Goal: Task Accomplishment & Management: Manage account settings

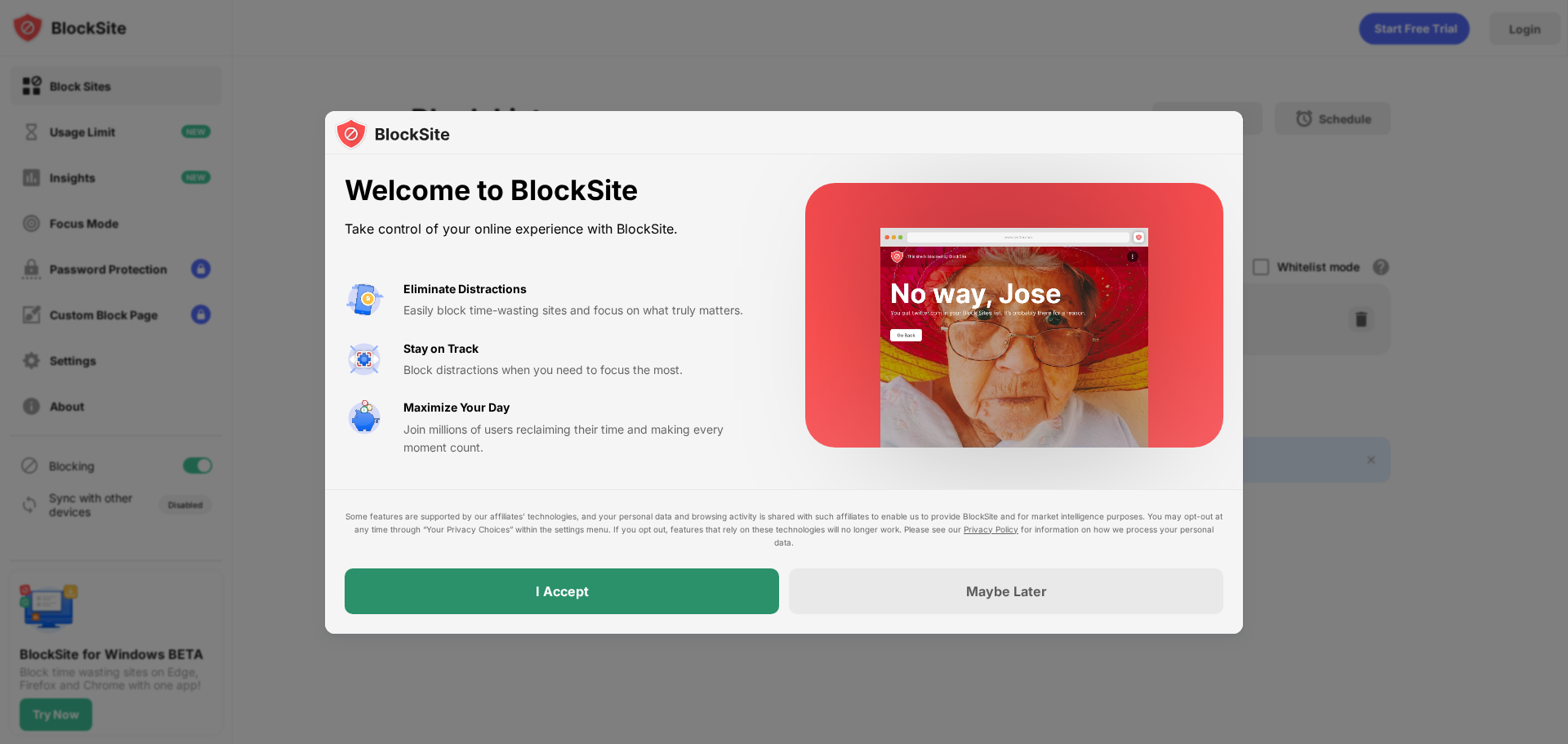
click at [650, 601] on div "I Accept" at bounding box center [562, 591] width 435 height 46
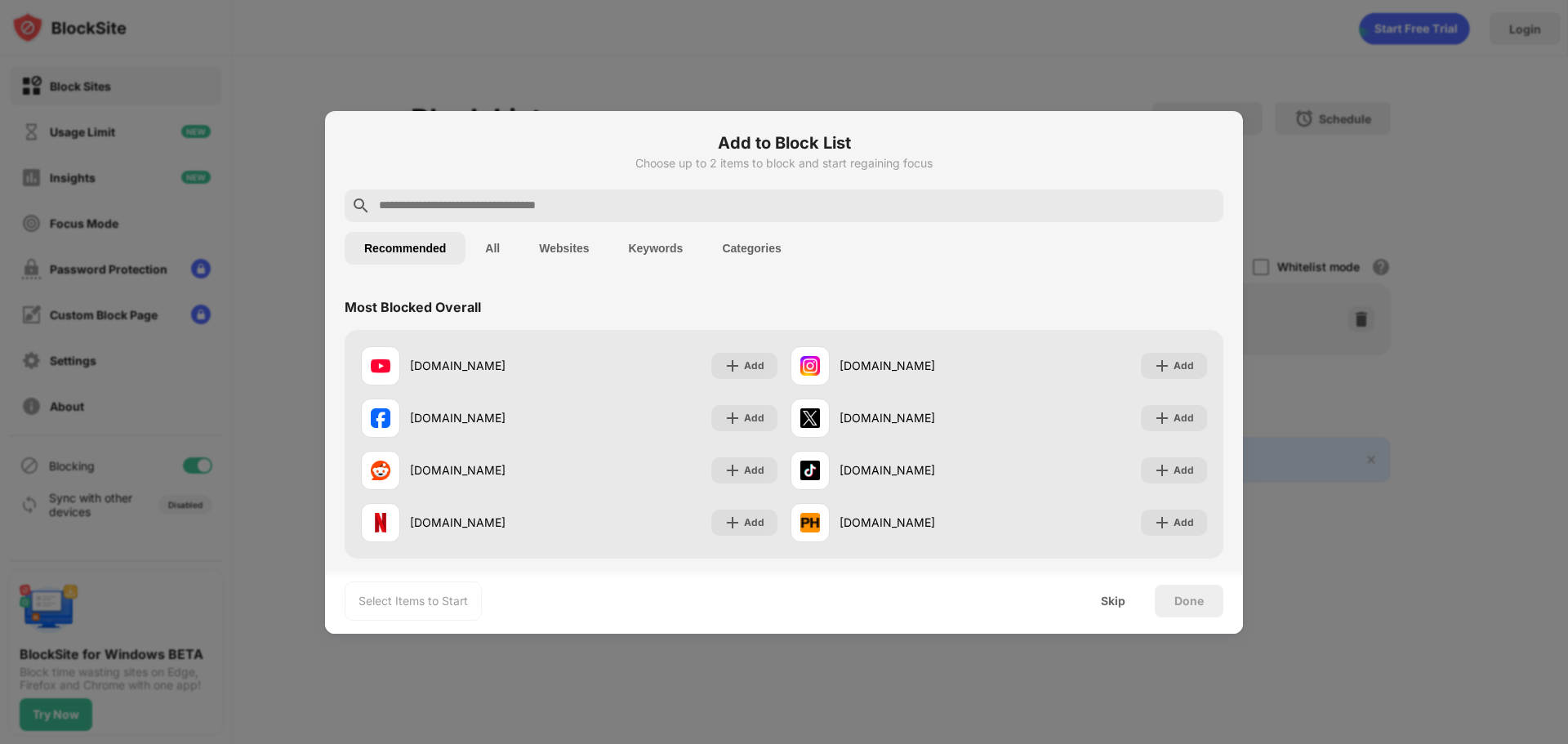
click at [776, 244] on button "Categories" at bounding box center [751, 248] width 98 height 33
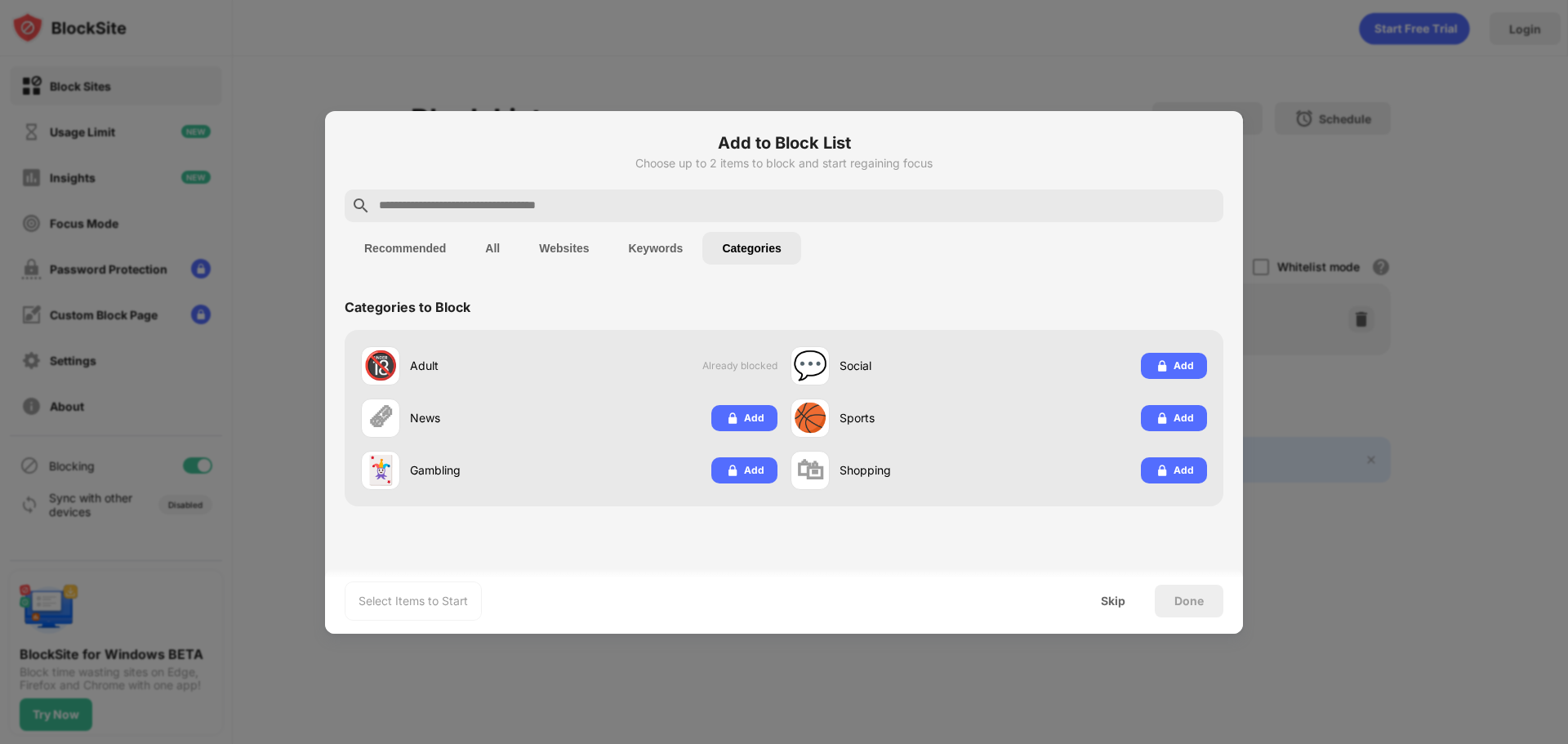
click at [665, 263] on button "Keywords" at bounding box center [655, 248] width 94 height 33
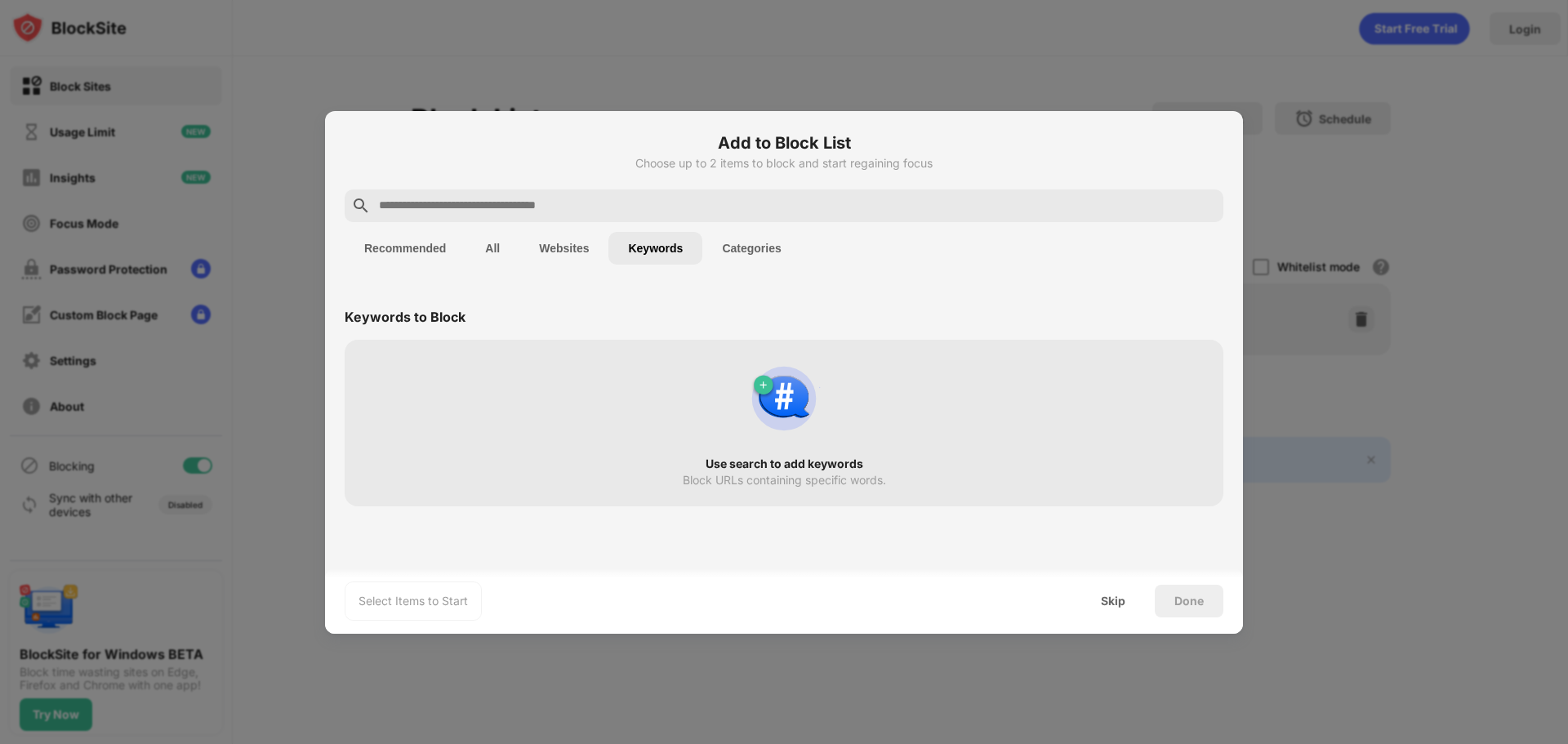
click at [535, 254] on button "Websites" at bounding box center [564, 248] width 89 height 33
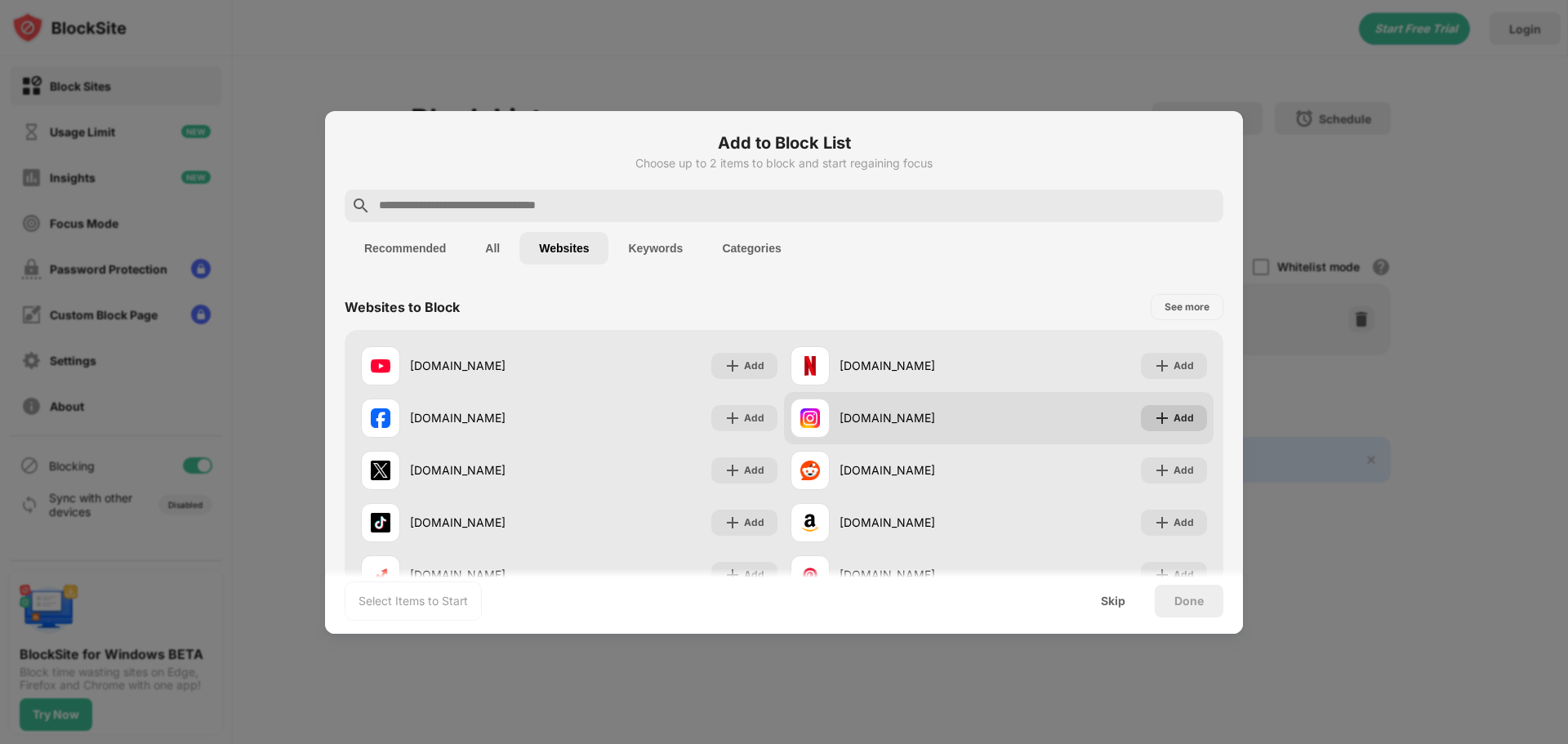
click at [1154, 420] on img at bounding box center [1162, 418] width 16 height 16
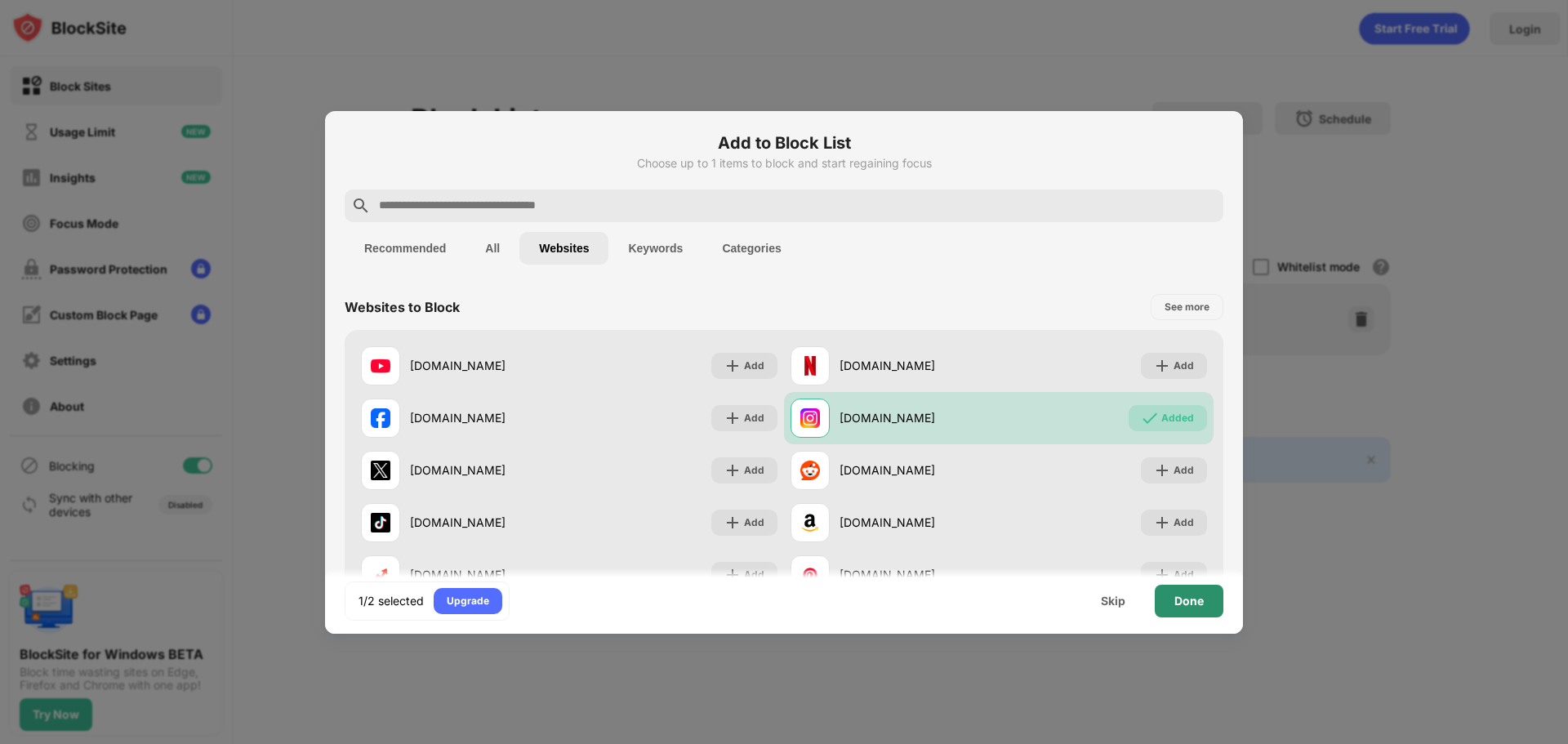
click at [1178, 602] on div "Done" at bounding box center [1188, 601] width 29 height 13
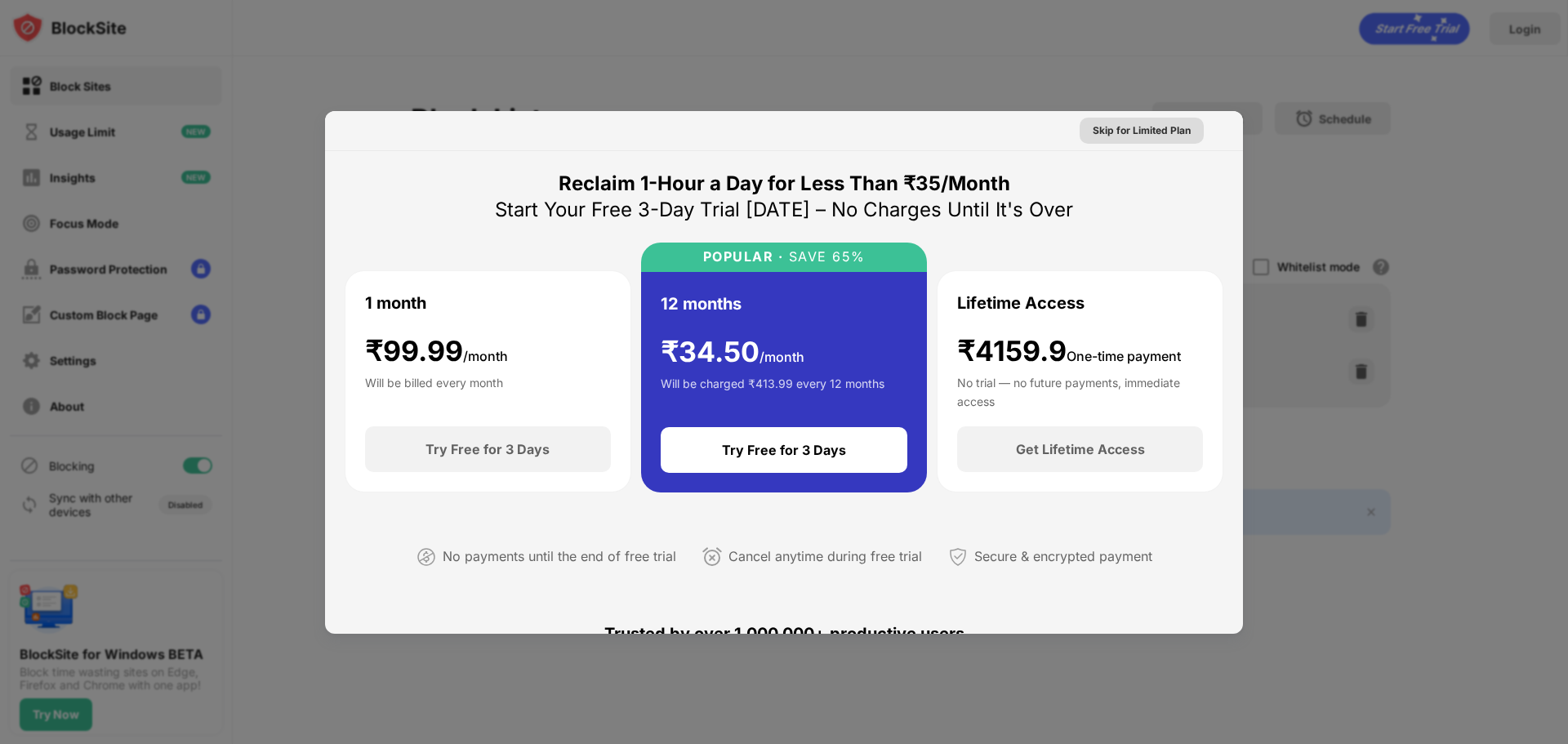
click at [1122, 126] on div "Skip for Limited Plan" at bounding box center [1141, 131] width 98 height 16
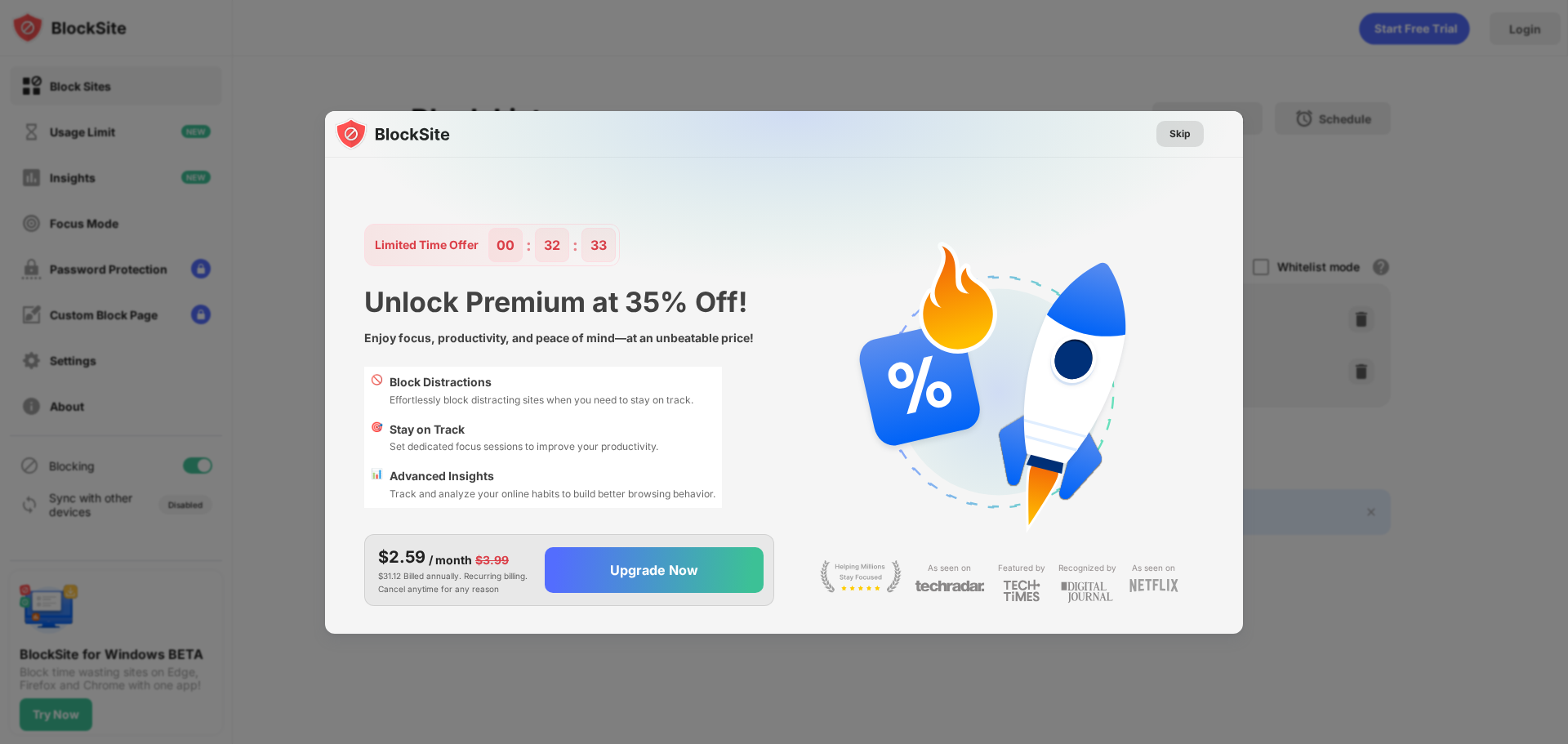
click at [1184, 137] on div "Skip" at bounding box center [1179, 134] width 21 height 16
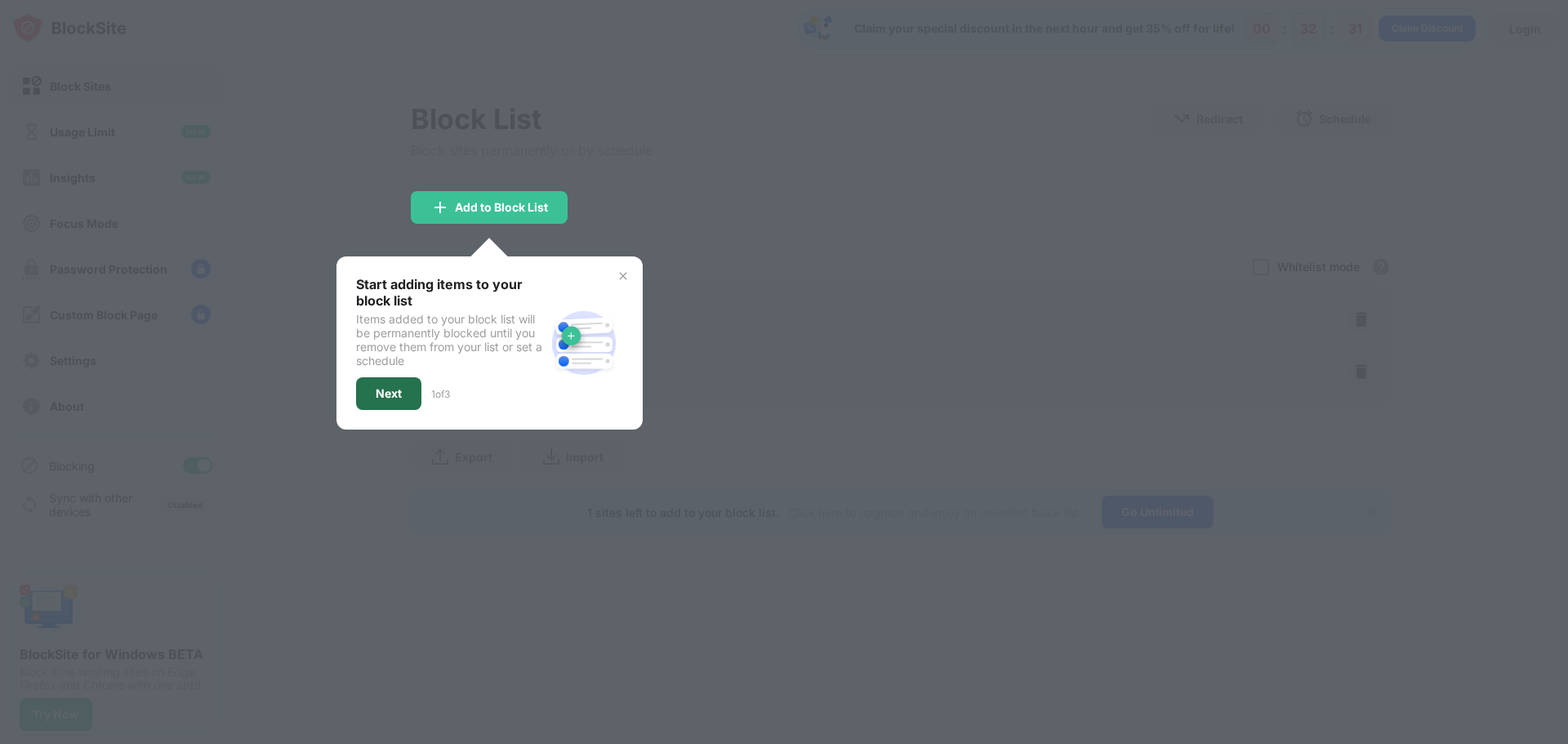
click at [383, 395] on div "Next" at bounding box center [389, 394] width 27 height 13
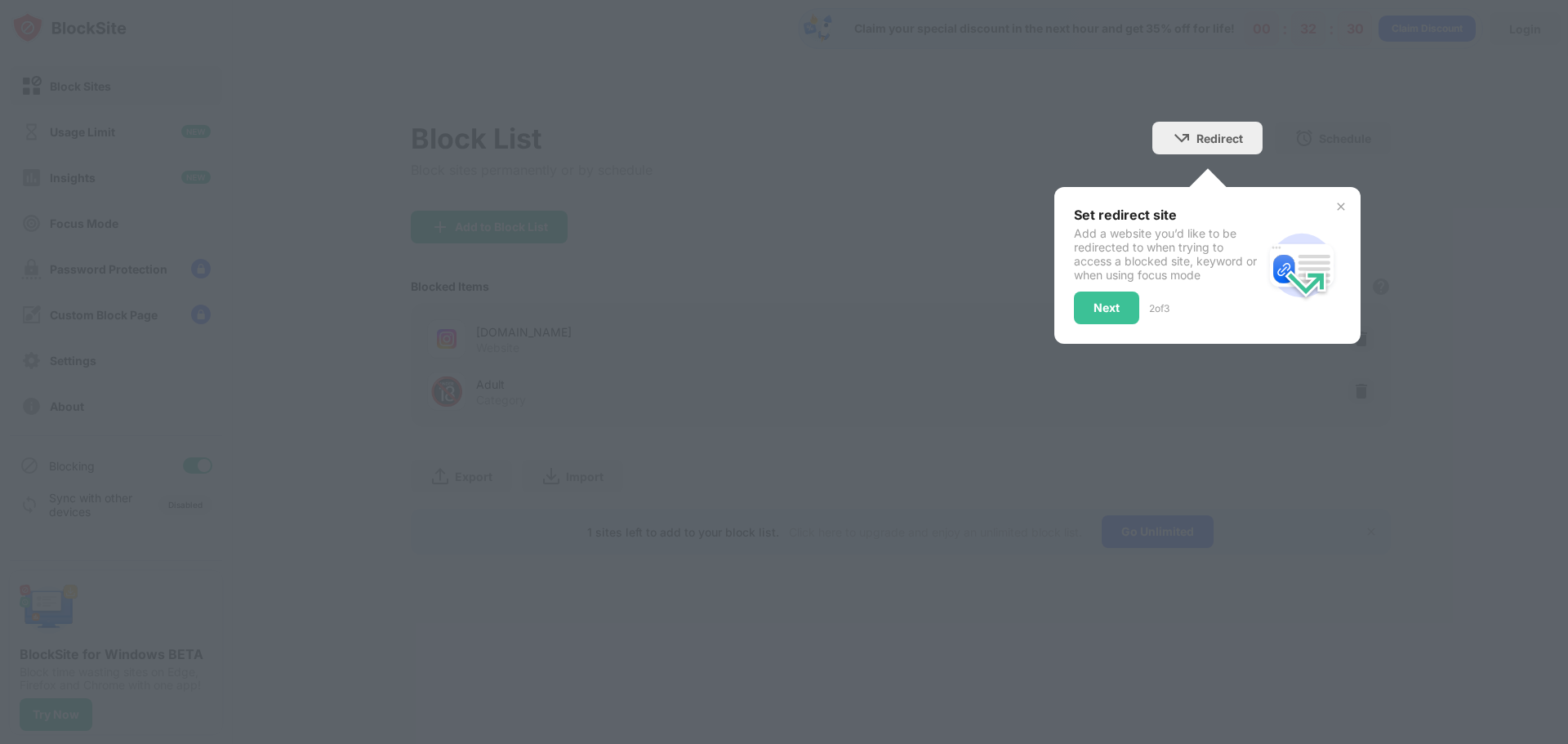
click at [640, 272] on div at bounding box center [784, 372] width 1568 height 744
click at [1115, 297] on div "Next" at bounding box center [1106, 308] width 65 height 33
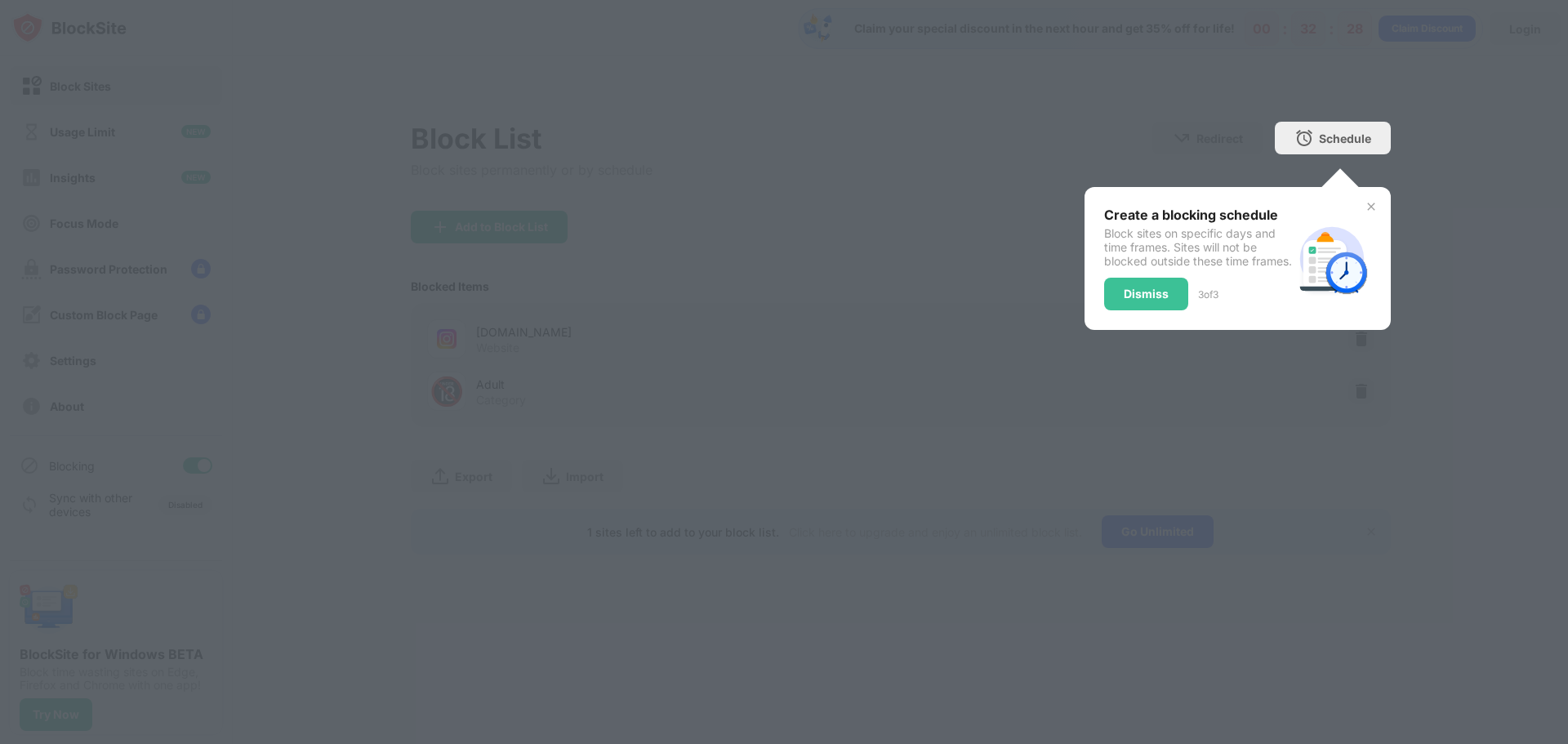
click at [1144, 300] on div "Dismiss" at bounding box center [1145, 294] width 45 height 13
